Goal: Task Accomplishment & Management: Complete application form

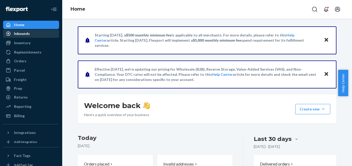
click at [27, 34] on div "Inbounds" at bounding box center [22, 33] width 16 height 5
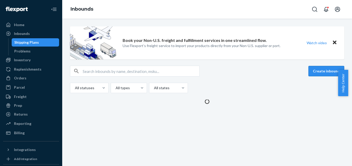
click at [315, 71] on button "Create inbound" at bounding box center [326, 71] width 36 height 10
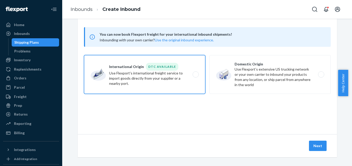
scroll to position [28, 0]
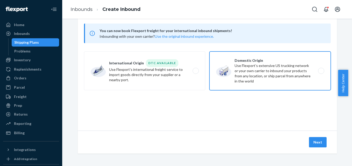
click at [246, 68] on label "Domestic Origin Use Flexport’s extensive US trucking network or your own carrie…" at bounding box center [269, 71] width 121 height 39
click at [321, 69] on input "Domestic Origin Use Flexport’s extensive US trucking network or your own carrie…" at bounding box center [322, 70] width 3 height 3
radio input "true"
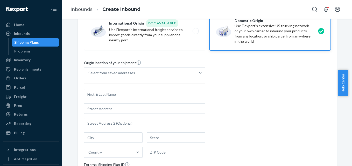
scroll to position [80, 0]
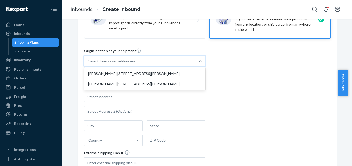
click at [105, 60] on div "Select from saved addresses" at bounding box center [111, 61] width 47 height 5
click at [89, 60] on input "option [PERSON_NAME] [STREET_ADDRESS][PERSON_NAME] focused, 1 of 2. 2 results a…" at bounding box center [88, 61] width 1 height 5
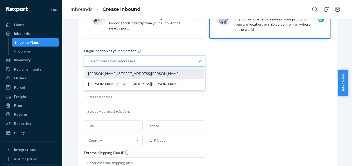
click at [107, 75] on div "[PERSON_NAME] [STREET_ADDRESS][PERSON_NAME]" at bounding box center [144, 74] width 119 height 10
click at [89, 64] on input "option [PERSON_NAME] [STREET_ADDRESS][PERSON_NAME] focused, 1 of 2. 2 results a…" at bounding box center [88, 61] width 1 height 5
type input "[PERSON_NAME]"
type input "Ste 129"
type input "Wichita"
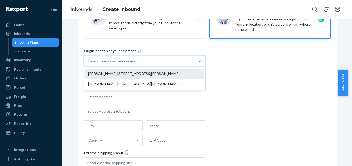
type input "KS"
type input "67206"
type input "[STREET_ADDRESS][PERSON_NAME]"
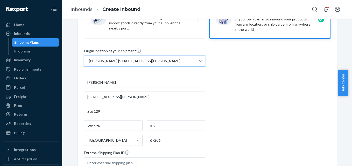
click at [233, 73] on div "Origin location of your shipment option [PERSON_NAME] [STREET_ADDRESS][PERSON_N…" at bounding box center [207, 118] width 247 height 141
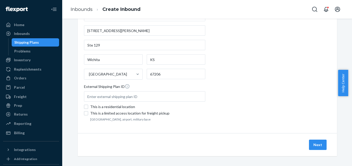
scroll to position [149, 0]
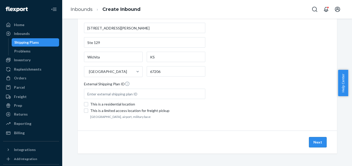
click at [309, 140] on button "Next" at bounding box center [318, 142] width 18 height 10
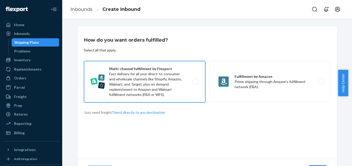
click at [149, 83] on label "Multi-channel fulfillment by Flexport Fast delivery for all your direct-to-cons…" at bounding box center [144, 81] width 121 height 41
click at [195, 83] on input "Multi-channel fulfillment by Flexport Fast delivery for all your direct-to-cons…" at bounding box center [196, 81] width 3 height 3
radio input "true"
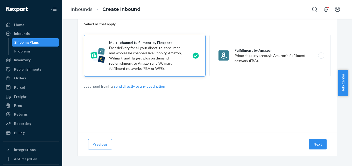
scroll to position [28, 0]
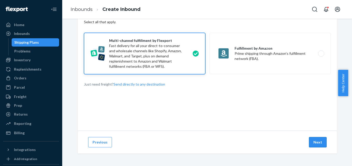
click at [317, 140] on button "Next" at bounding box center [318, 142] width 18 height 10
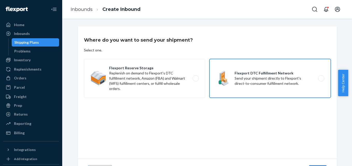
click at [231, 85] on label "Flexport DTC Fulfillment Network Send your shipment directly to Flexport's dire…" at bounding box center [269, 78] width 121 height 39
click at [321, 80] on input "Flexport DTC Fulfillment Network Send your shipment directly to Flexport's dire…" at bounding box center [322, 78] width 3 height 3
radio input "true"
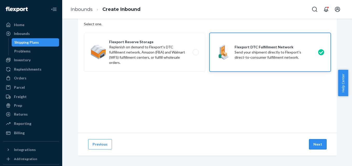
scroll to position [28, 0]
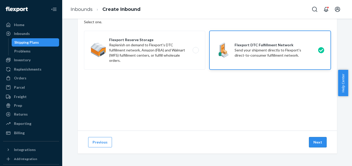
click at [318, 143] on button "Next" at bounding box center [318, 142] width 18 height 10
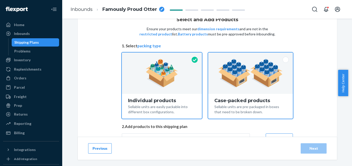
scroll to position [43, 0]
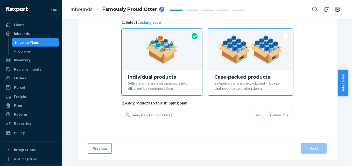
click at [237, 61] on img at bounding box center [250, 50] width 65 height 29
click at [249, 32] on input "Case-packed products Sellable units are pre-packaged in boxes that need to be b…" at bounding box center [250, 30] width 3 height 3
radio input "true"
radio input "false"
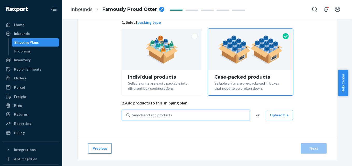
click at [160, 114] on div "Search and add products" at bounding box center [152, 115] width 40 height 5
click at [132, 114] on input "0 results available. Use Up and Down to choose options, press Enter to select t…" at bounding box center [132, 115] width 1 height 5
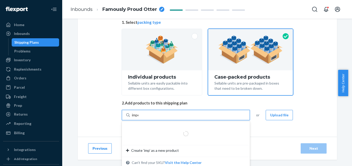
type input "imper"
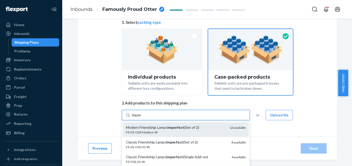
click at [162, 128] on div "Modern Friendship Lamps Imperfect (Set of 2)" at bounding box center [176, 127] width 100 height 5
click at [142, 118] on input "imper" at bounding box center [137, 115] width 10 height 5
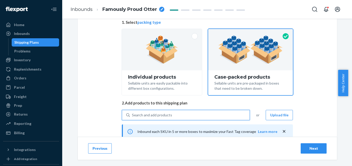
click at [164, 114] on div "Search and add products" at bounding box center [152, 115] width 40 height 5
click at [132, 114] on input "0 results available. Use Up and Down to choose options, press Enter to select t…" at bounding box center [132, 115] width 1 height 5
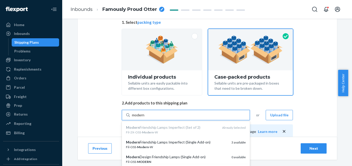
type input "modern"
click at [103, 112] on div "Select and Add Products Ensure your products meet our dimension requirements an…" at bounding box center [207, 87] width 259 height 208
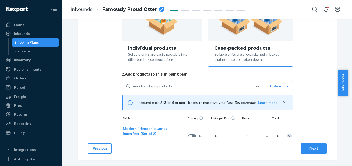
scroll to position [97, 0]
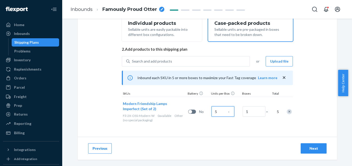
click at [219, 111] on input "5" at bounding box center [223, 112] width 23 height 10
type input "6"
click at [212, 125] on div "Modern Friendship Lamps Imperfect (Set of 2) Fil-2X-OSS-Modern-W 0 available Ot…" at bounding box center [207, 112] width 171 height 30
click at [251, 109] on input "1" at bounding box center [254, 112] width 23 height 10
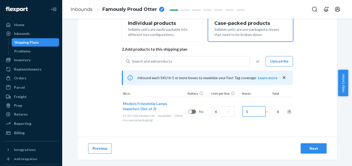
click at [251, 109] on input "1" at bounding box center [254, 112] width 23 height 10
type input "6"
click at [247, 127] on div "Modern Friendship Lamps Imperfect (Set of 2) Fil-2X-OSS-Modern-W 0 available Ot…" at bounding box center [207, 112] width 171 height 30
click at [305, 148] on div "Next" at bounding box center [313, 148] width 17 height 5
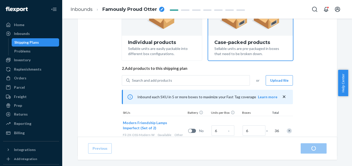
radio input "true"
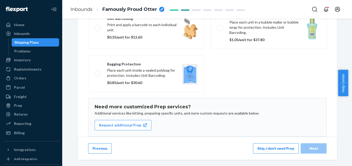
scroll to position [105, 0]
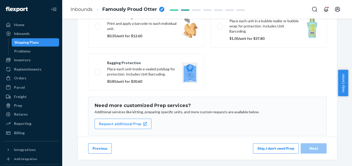
click at [269, 147] on button "Skip, I don't need Prep" at bounding box center [276, 149] width 46 height 10
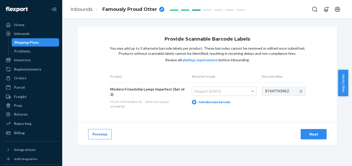
click at [306, 132] on div "Next" at bounding box center [313, 134] width 17 height 5
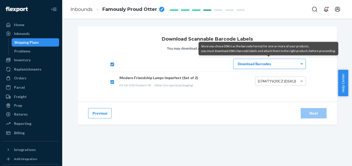
click at [273, 64] on div "Download Barcodes" at bounding box center [270, 64] width 72 height 10
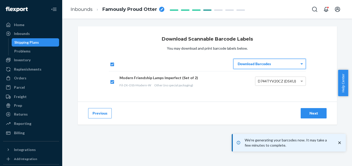
click at [305, 114] on div "Next" at bounding box center [313, 113] width 17 height 5
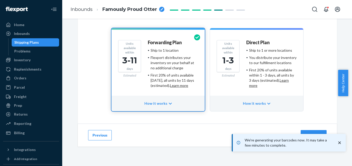
scroll to position [55, 0]
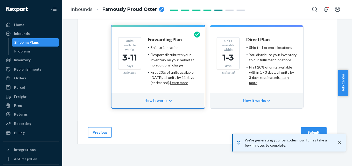
click at [317, 129] on button "Submit" at bounding box center [314, 133] width 26 height 10
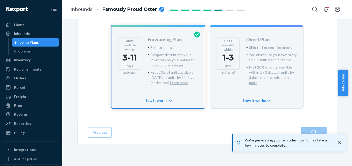
click at [339, 142] on icon "close toast" at bounding box center [339, 142] width 5 height 5
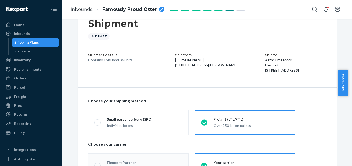
radio input "true"
radio input "false"
radio input "true"
radio input "false"
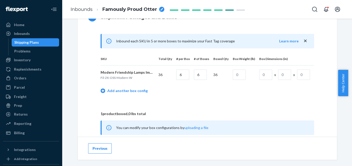
scroll to position [248, 0]
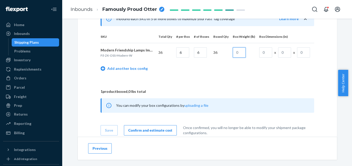
click at [239, 53] on input "text" at bounding box center [239, 52] width 13 height 10
type input "25"
type input "33"
type input "12"
type input "14"
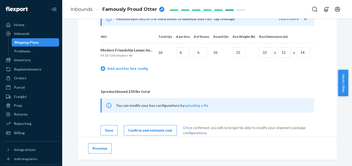
click at [240, 71] on td "Add another box config" at bounding box center [208, 69] width 214 height 15
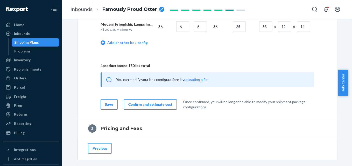
click at [155, 107] on div "Confirm and estimate cost" at bounding box center [150, 104] width 44 height 5
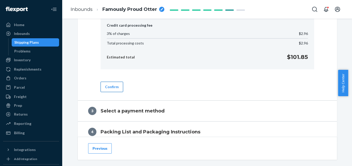
click at [110, 88] on button "Confirm" at bounding box center [112, 87] width 23 height 10
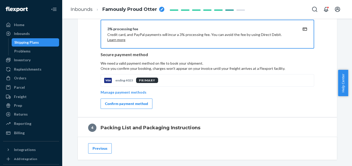
scroll to position [277, 0]
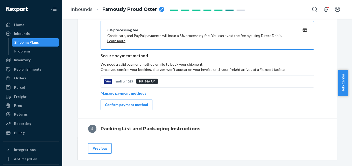
click at [134, 108] on button "Confirm payment method" at bounding box center [127, 105] width 52 height 10
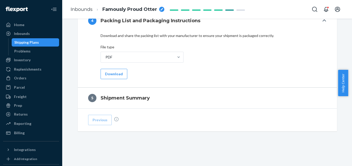
scroll to position [262, 0]
click at [141, 56] on div "PDF" at bounding box center [137, 57] width 73 height 10
click at [105, 56] on input "PDF" at bounding box center [105, 57] width 1 height 5
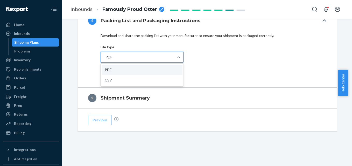
click at [141, 56] on div "PDF" at bounding box center [137, 57] width 73 height 10
click at [105, 56] on input "option PDF focused, 1 of 2. 2 results available. Use Up and Down to choose opti…" at bounding box center [105, 57] width 1 height 5
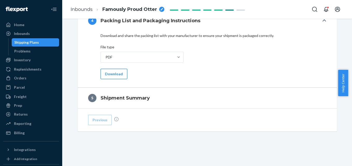
click at [110, 75] on button "Download" at bounding box center [114, 74] width 27 height 10
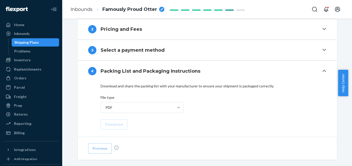
scroll to position [210, 0]
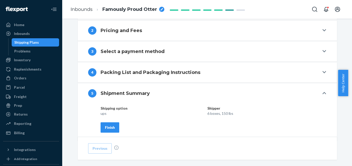
click at [110, 129] on div "Finish" at bounding box center [110, 127] width 10 height 5
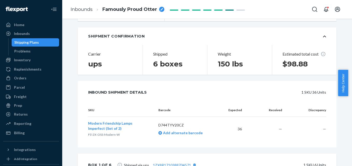
scroll to position [0, 0]
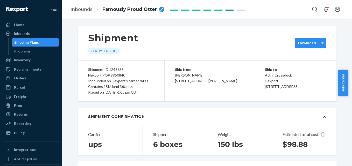
click at [304, 38] on div "Download" at bounding box center [310, 43] width 31 height 10
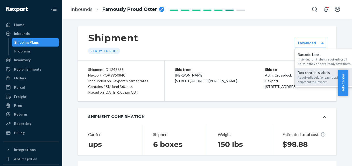
click at [305, 79] on div "Required labels for each box in your shipment to Flexport." at bounding box center [326, 79] width 56 height 9
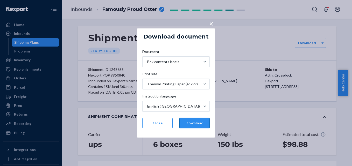
click at [191, 122] on button "Download" at bounding box center [194, 123] width 30 height 10
click at [163, 122] on button "Close" at bounding box center [157, 123] width 30 height 10
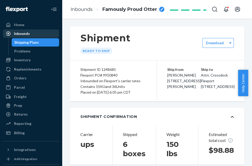
click at [21, 33] on div "Inbounds" at bounding box center [22, 33] width 16 height 5
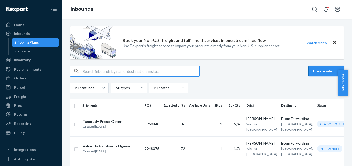
click at [327, 71] on button "Create inbound" at bounding box center [326, 71] width 36 height 10
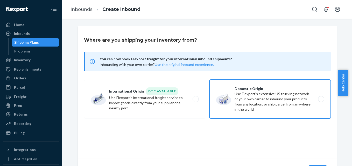
click at [235, 93] on label "Domestic Origin Use Flexport’s extensive US trucking network or your own carrie…" at bounding box center [269, 99] width 121 height 39
click at [321, 98] on input "Domestic Origin Use Flexport’s extensive US trucking network or your own carrie…" at bounding box center [322, 99] width 3 height 3
radio input "true"
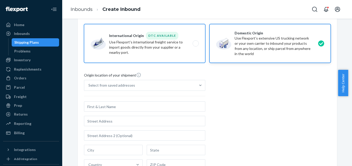
scroll to position [79, 0]
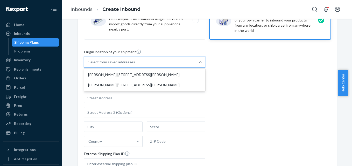
click at [109, 61] on div "Select from saved addresses" at bounding box center [111, 62] width 47 height 5
click at [89, 61] on input "option [PERSON_NAME] [STREET_ADDRESS][PERSON_NAME] focused, 1 of 2. 2 results a…" at bounding box center [88, 62] width 1 height 5
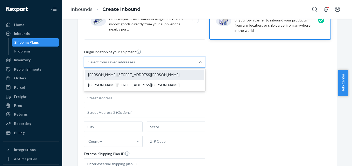
click at [109, 75] on div "[PERSON_NAME] [STREET_ADDRESS][PERSON_NAME]" at bounding box center [144, 75] width 119 height 10
click at [89, 65] on input "option [PERSON_NAME] [STREET_ADDRESS][PERSON_NAME] focused, 1 of 2. 2 results a…" at bounding box center [88, 62] width 1 height 5
type input "[PERSON_NAME]"
type input "[STREET_ADDRESS][PERSON_NAME]"
type input "Ste 129"
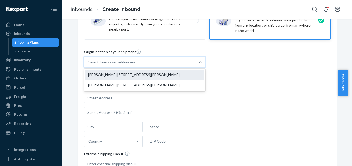
type input "Wichita"
type input "KS"
type input "67206"
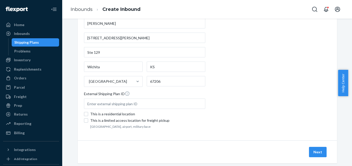
scroll to position [149, 0]
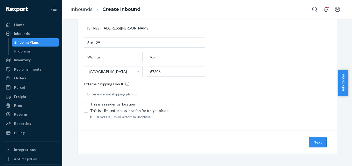
click at [314, 142] on button "Next" at bounding box center [318, 142] width 18 height 10
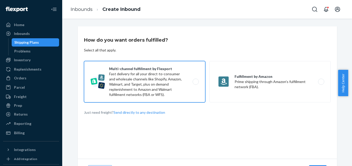
click at [152, 87] on label "Multi-channel fulfillment by Flexport Fast delivery for all your direct-to-cons…" at bounding box center [144, 81] width 121 height 41
click at [195, 84] on input "Multi-channel fulfillment by Flexport Fast delivery for all your direct-to-cons…" at bounding box center [196, 81] width 3 height 3
radio input "true"
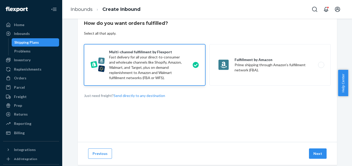
scroll to position [28, 0]
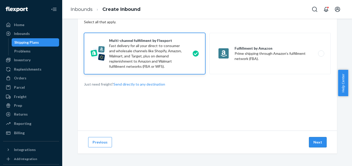
click at [312, 142] on button "Next" at bounding box center [318, 142] width 18 height 10
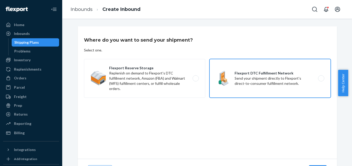
click at [233, 82] on label "Flexport DTC Fulfillment Network Send your shipment directly to Flexport's dire…" at bounding box center [269, 78] width 121 height 39
click at [321, 80] on input "Flexport DTC Fulfillment Network Send your shipment directly to Flexport's dire…" at bounding box center [322, 78] width 3 height 3
radio input "true"
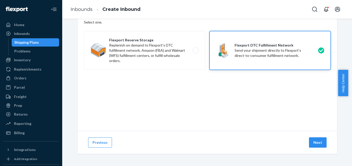
scroll to position [28, 0]
click at [309, 137] on div "Previous Next" at bounding box center [207, 142] width 259 height 23
click at [311, 141] on button "Next" at bounding box center [318, 142] width 18 height 10
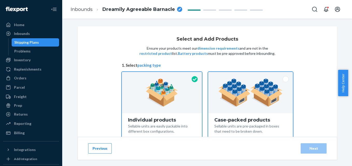
click at [221, 108] on div at bounding box center [250, 92] width 85 height 41
click at [249, 75] on input "Case-packed products Sellable units are pre-packaged in boxes that need to be b…" at bounding box center [250, 73] width 3 height 3
radio input "true"
radio input "false"
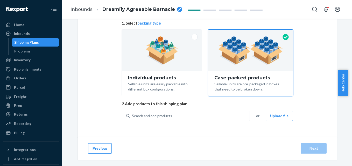
scroll to position [43, 0]
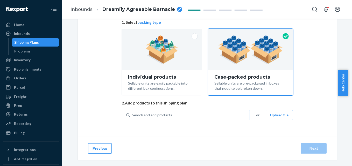
click at [159, 116] on div "Search and add products" at bounding box center [152, 115] width 40 height 5
click at [132, 116] on input "Search and add products" at bounding box center [132, 115] width 1 height 5
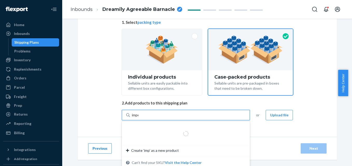
type input "imper"
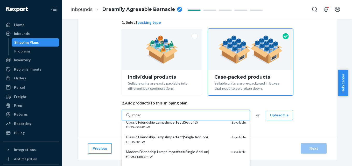
scroll to position [26, 0]
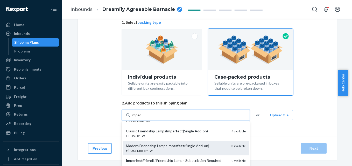
click at [155, 150] on div "Fil-OSS-Modern-W" at bounding box center [176, 151] width 101 height 4
click at [142, 118] on input "imper" at bounding box center [137, 115] width 10 height 5
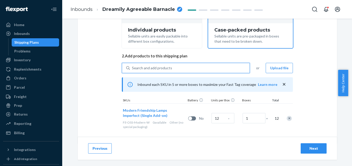
scroll to position [95, 0]
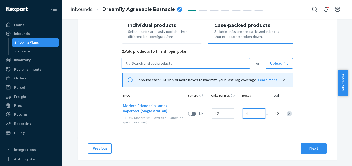
click at [250, 115] on input "1" at bounding box center [254, 114] width 23 height 10
type input "4"
click at [223, 132] on div "Select and Add Products Ensure your products meet our dimension requirements an…" at bounding box center [207, 36] width 259 height 208
click at [311, 148] on div "Next" at bounding box center [313, 148] width 17 height 5
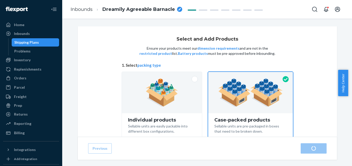
radio input "true"
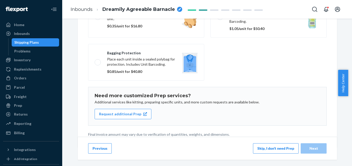
scroll to position [115, 0]
click at [269, 151] on button "Skip, I don't need Prep" at bounding box center [276, 149] width 46 height 10
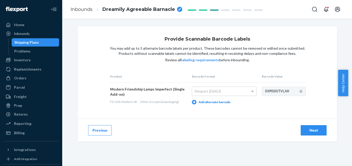
click at [305, 131] on div "Next" at bounding box center [313, 130] width 17 height 5
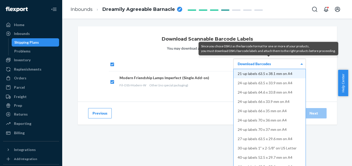
click at [243, 66] on div "Download Barcodes" at bounding box center [270, 64] width 72 height 10
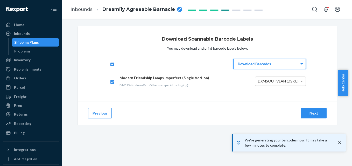
click at [306, 110] on button "Next" at bounding box center [314, 113] width 26 height 10
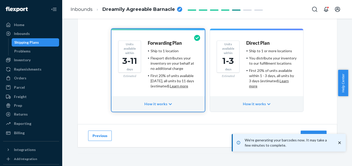
scroll to position [55, 0]
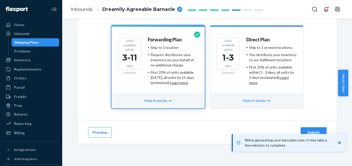
click at [317, 131] on div "Submit" at bounding box center [313, 132] width 17 height 5
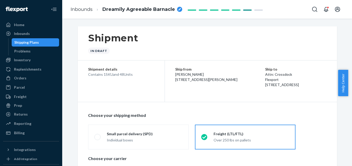
radio input "true"
radio input "false"
radio input "true"
radio input "false"
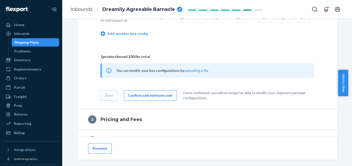
scroll to position [285, 0]
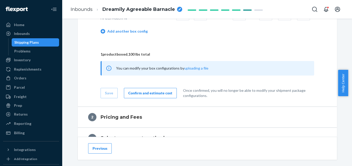
click at [158, 96] on button "Confirm and estimate cost" at bounding box center [150, 93] width 53 height 10
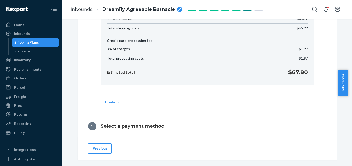
scroll to position [316, 0]
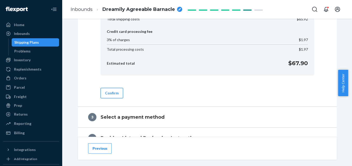
click at [111, 92] on button "Confirm" at bounding box center [112, 93] width 23 height 10
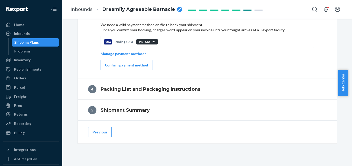
click at [128, 66] on div "Confirm payment method" at bounding box center [126, 65] width 43 height 5
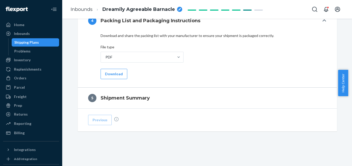
scroll to position [262, 0]
click at [119, 75] on button "Download" at bounding box center [114, 74] width 27 height 10
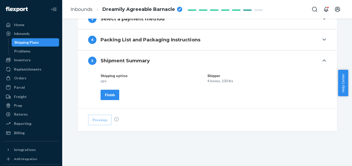
scroll to position [243, 0]
click at [107, 96] on div "Finish" at bounding box center [110, 95] width 10 height 5
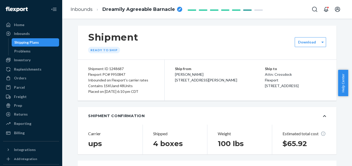
scroll to position [0, 0]
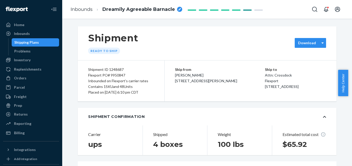
click at [305, 45] on label "Download" at bounding box center [307, 42] width 18 height 5
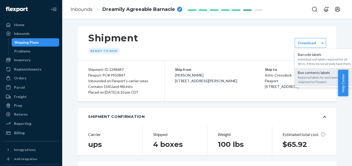
click at [303, 76] on div "Required labels for each box in your shipment to Flexport." at bounding box center [326, 79] width 56 height 9
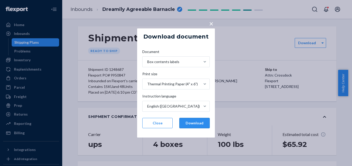
click at [192, 124] on button "Download" at bounding box center [194, 123] width 30 height 10
click at [154, 127] on button "Close" at bounding box center [157, 123] width 30 height 10
